Goal: Use online tool/utility: Utilize a website feature to perform a specific function

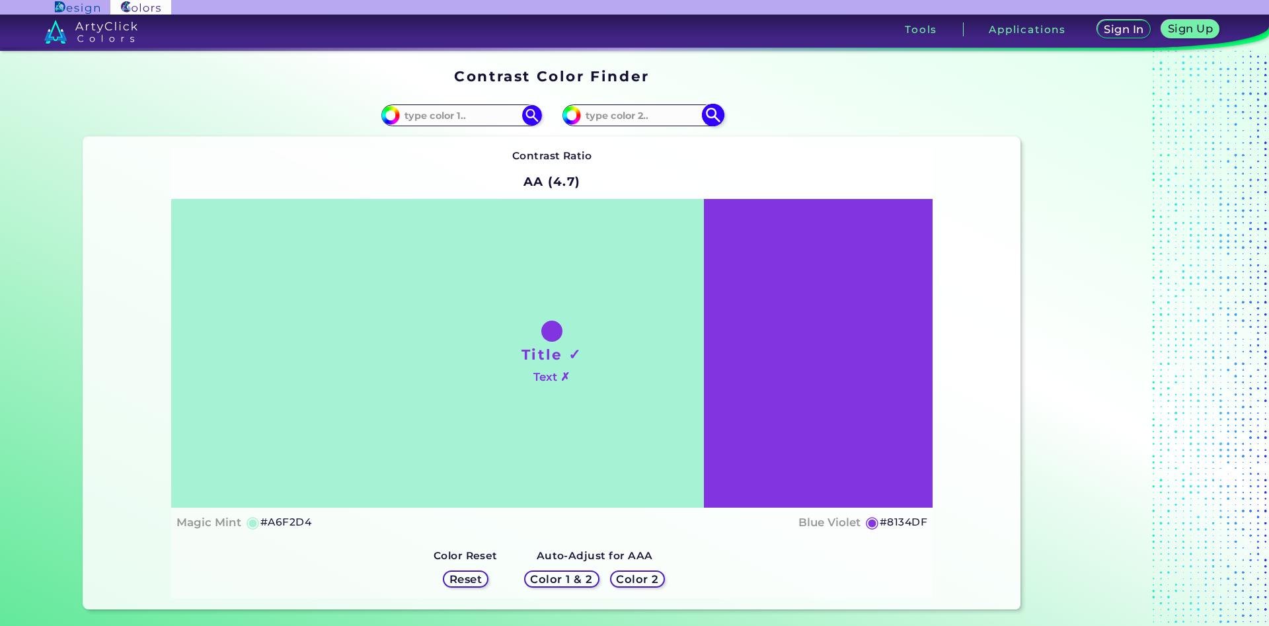
click at [598, 121] on input at bounding box center [642, 115] width 123 height 18
click at [440, 119] on input at bounding box center [461, 115] width 123 height 18
type input "ffcfa4"
click at [529, 113] on img at bounding box center [531, 115] width 23 height 23
type input "#ffcfa4"
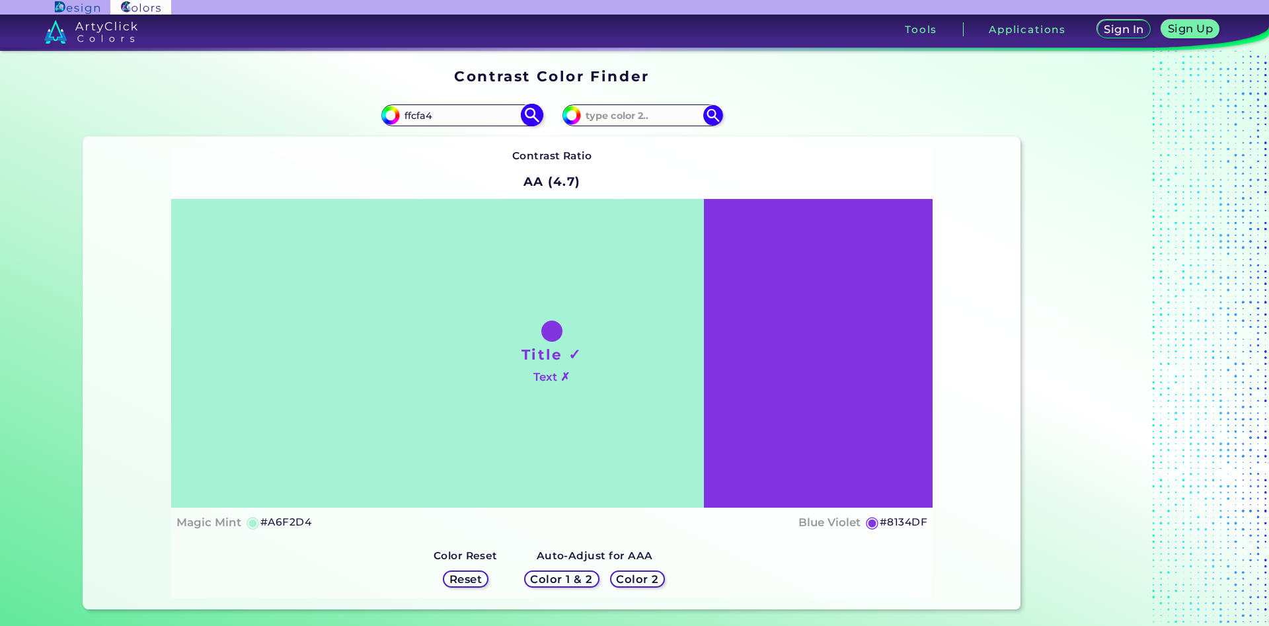
type input "#FFCFA4"
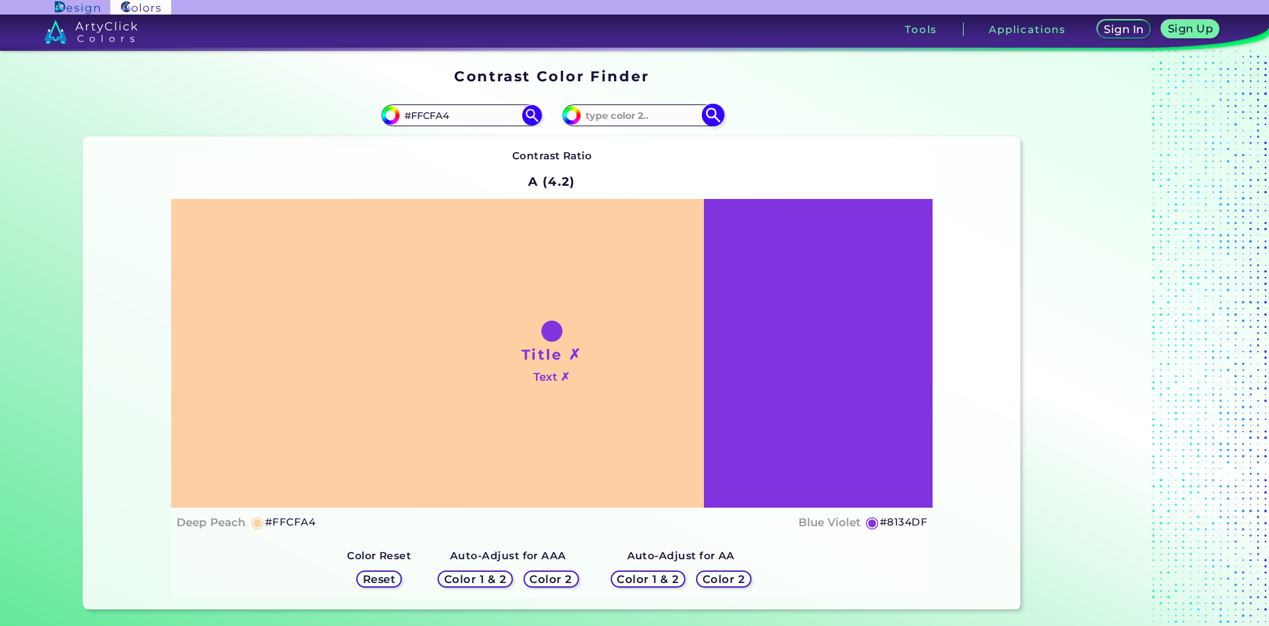
click at [634, 115] on input at bounding box center [642, 115] width 123 height 18
type input "fecfa3"
click at [717, 110] on img at bounding box center [712, 115] width 23 height 23
type input "#fecfa3"
type input "#FECFA3"
